Goal: Task Accomplishment & Management: Use online tool/utility

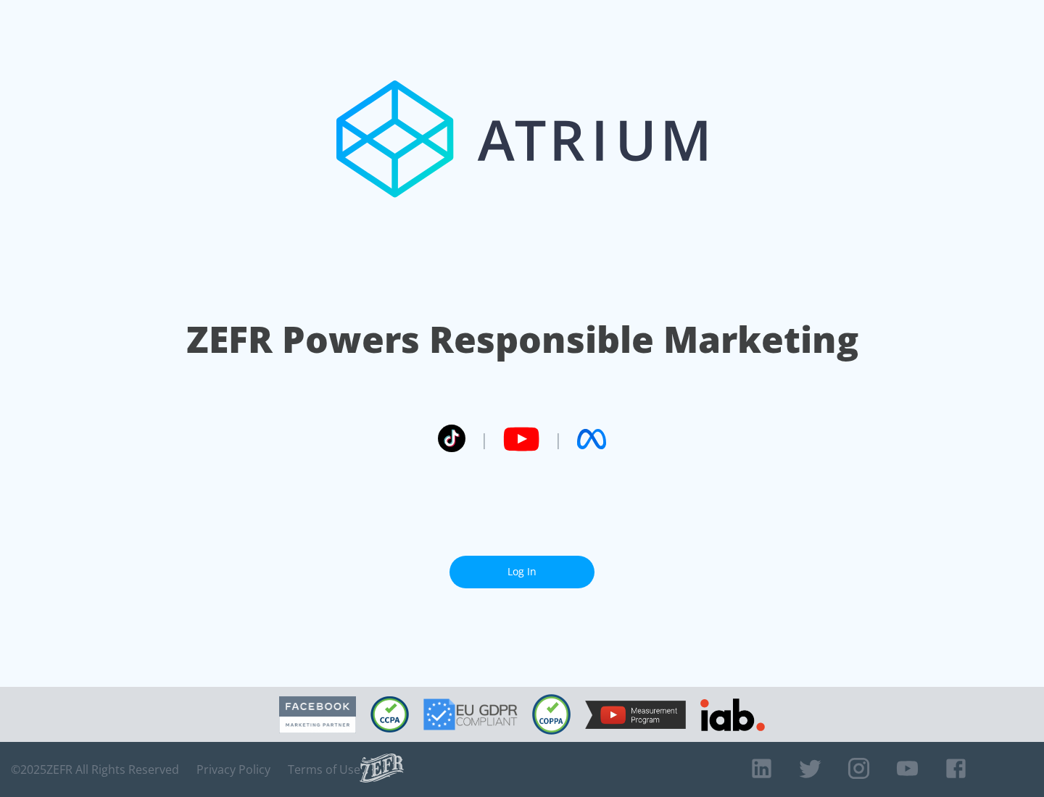
click at [522, 572] on link "Log In" at bounding box center [521, 572] width 145 height 33
